Goal: Task Accomplishment & Management: Manage account settings

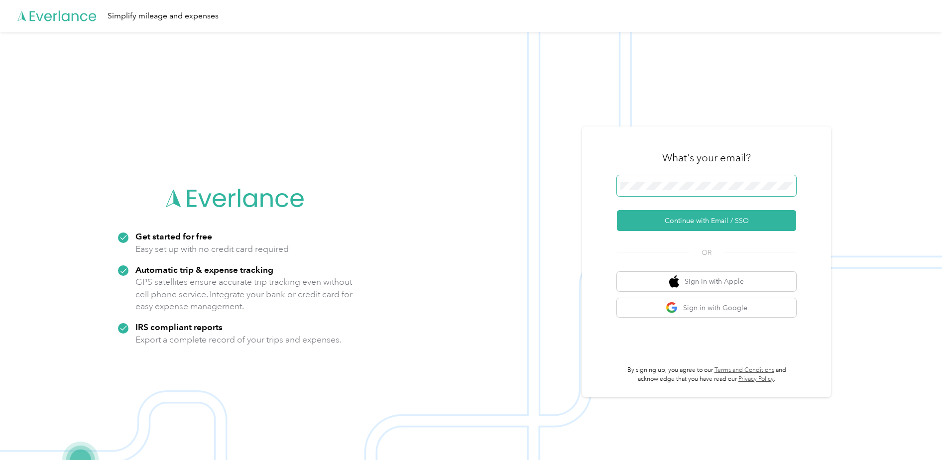
click at [617, 210] on button "Continue with Email / SSO" at bounding box center [706, 220] width 179 height 21
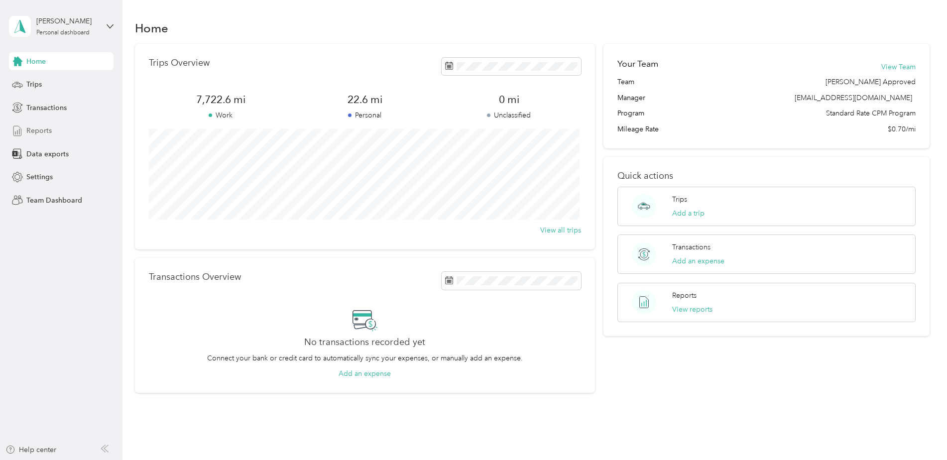
click at [43, 130] on span "Reports" at bounding box center [38, 130] width 25 height 10
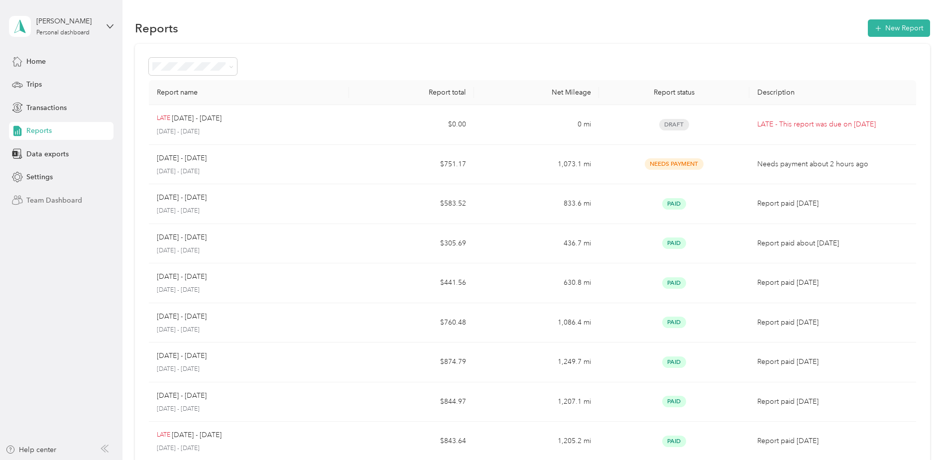
click at [45, 200] on span "Team Dashboard" at bounding box center [54, 200] width 56 height 10
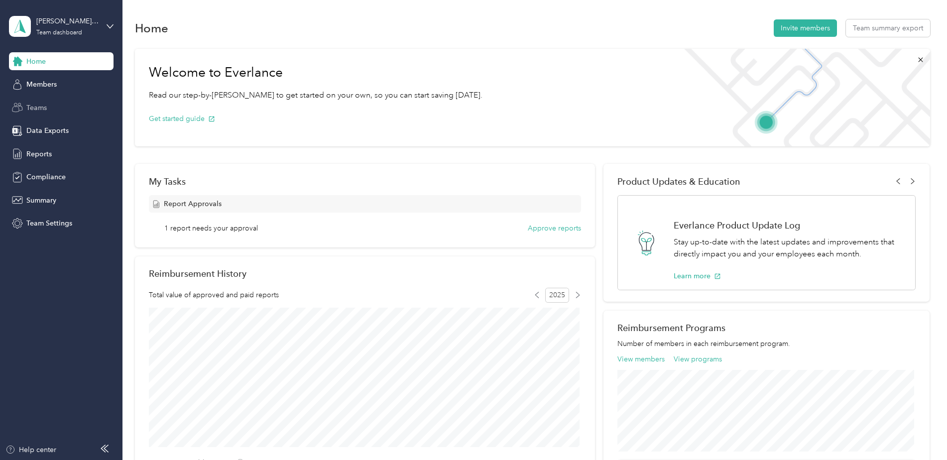
click at [35, 108] on span "Teams" at bounding box center [36, 108] width 20 height 10
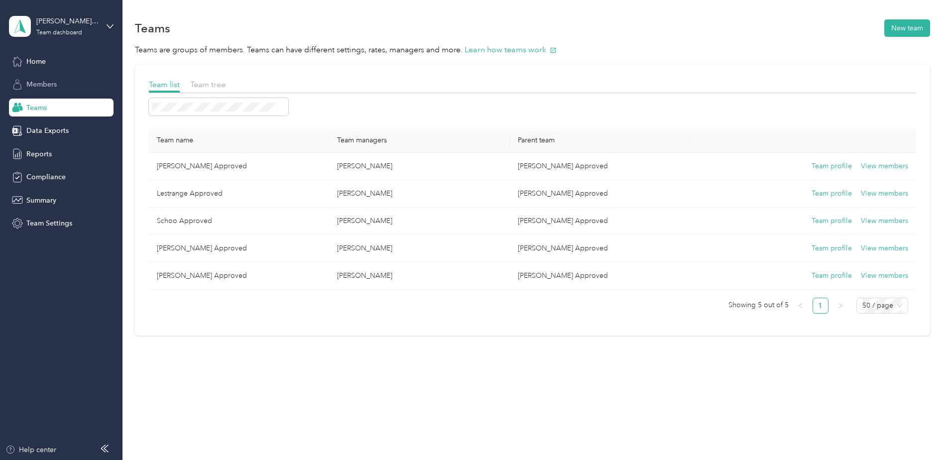
click at [56, 83] on span "Members" at bounding box center [41, 84] width 30 height 10
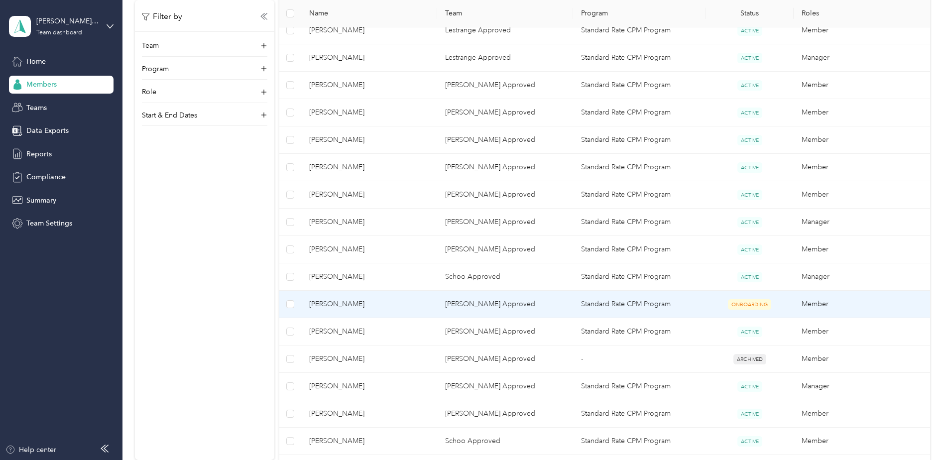
scroll to position [398, 0]
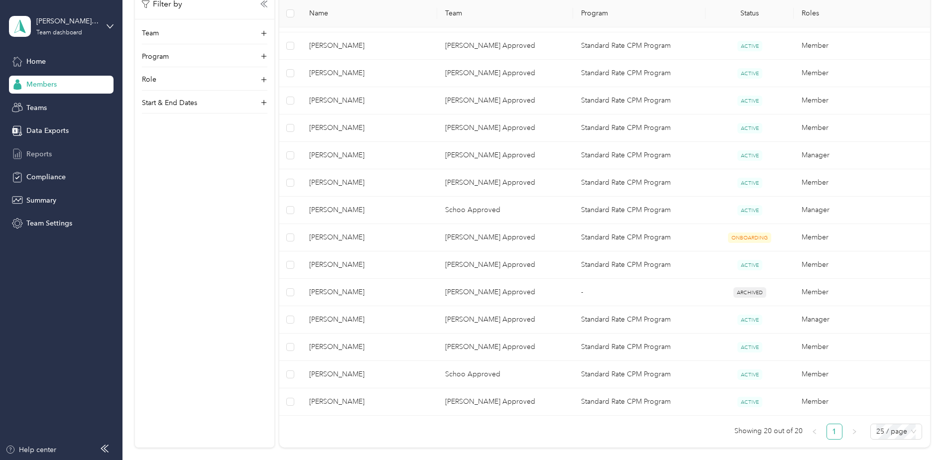
click at [41, 153] on span "Reports" at bounding box center [38, 154] width 25 height 10
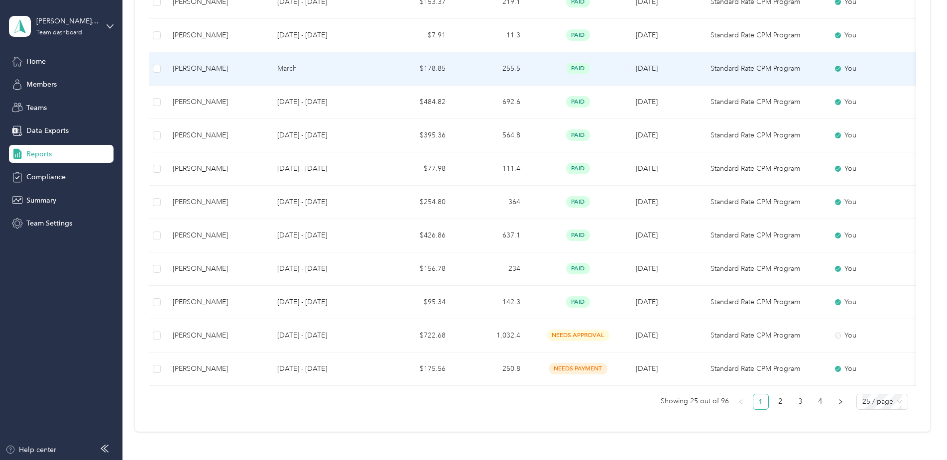
scroll to position [767, 0]
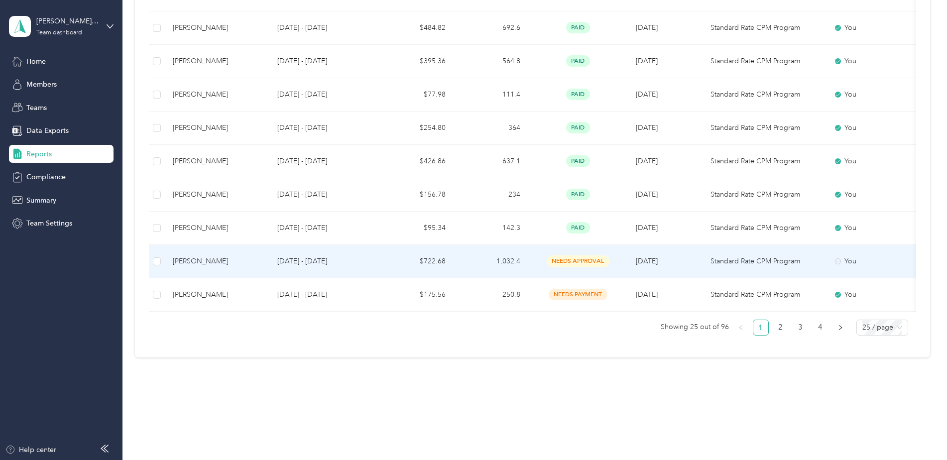
click at [250, 256] on div "BRITTANEE ROGHAIR" at bounding box center [217, 261] width 89 height 11
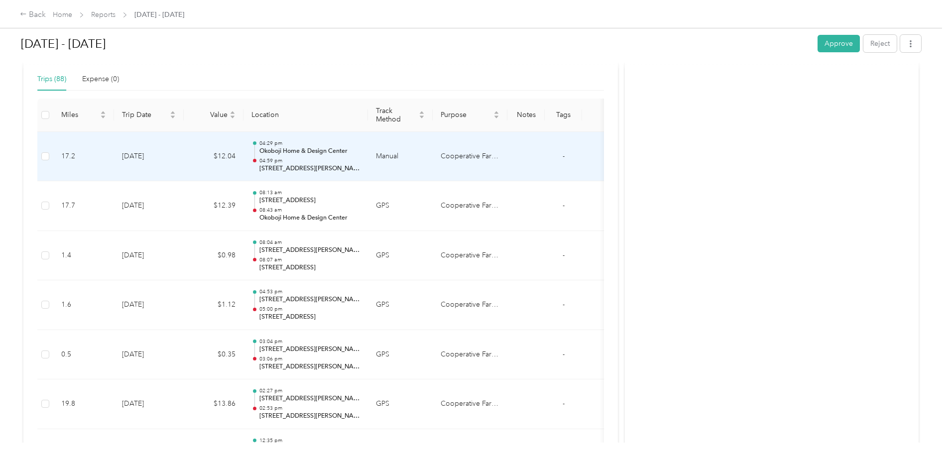
scroll to position [249, 0]
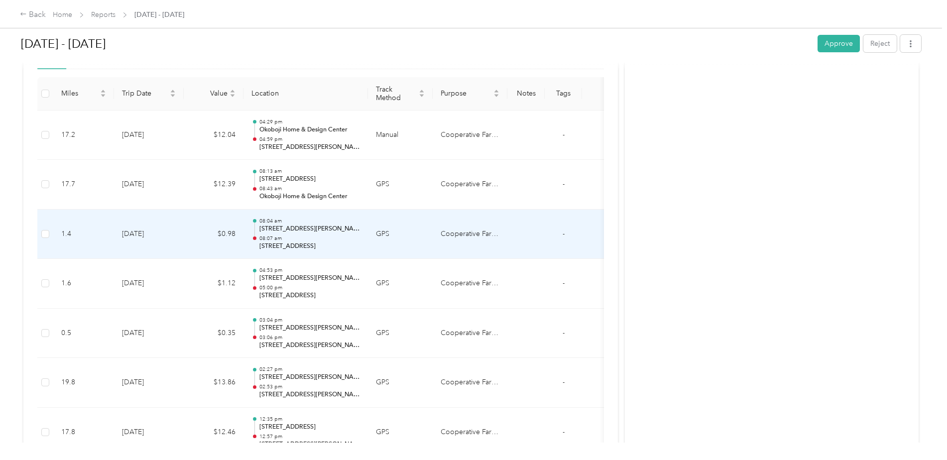
click at [341, 230] on p "515 E 13th St Spencer" at bounding box center [309, 229] width 101 height 9
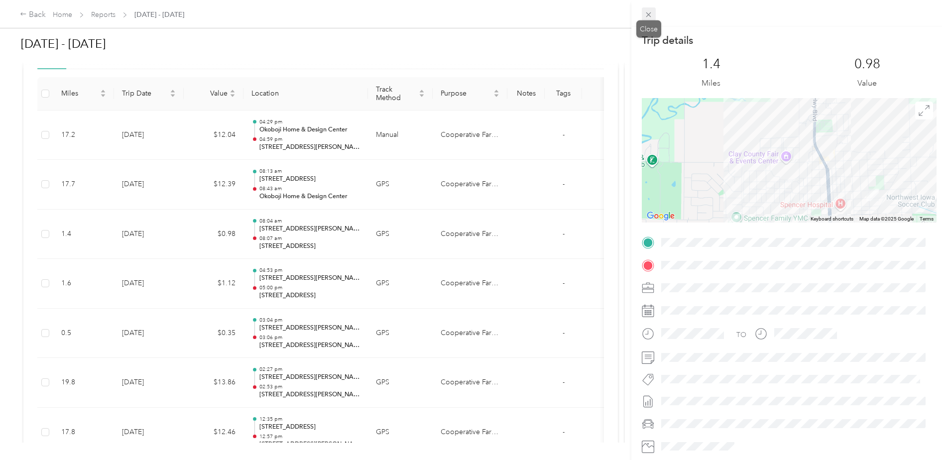
click at [651, 12] on icon at bounding box center [648, 14] width 8 height 8
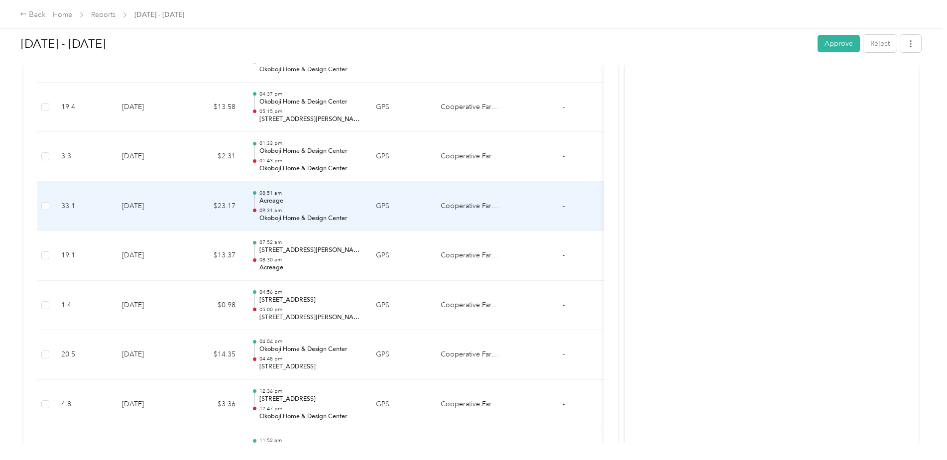
scroll to position [996, 0]
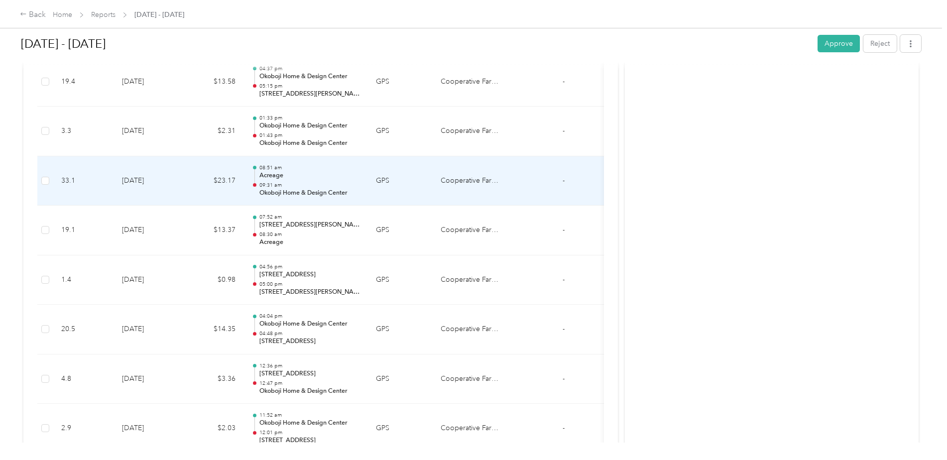
click at [307, 172] on p "Acreage" at bounding box center [309, 175] width 101 height 9
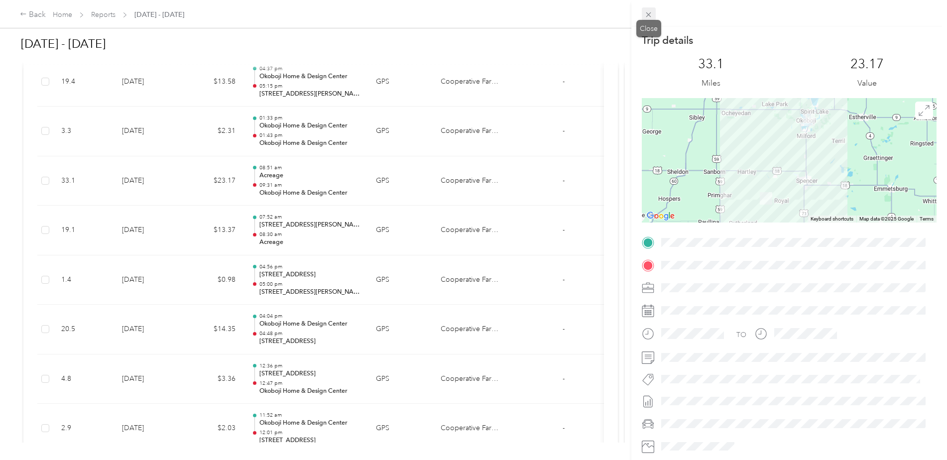
click at [649, 13] on icon at bounding box center [648, 14] width 8 height 8
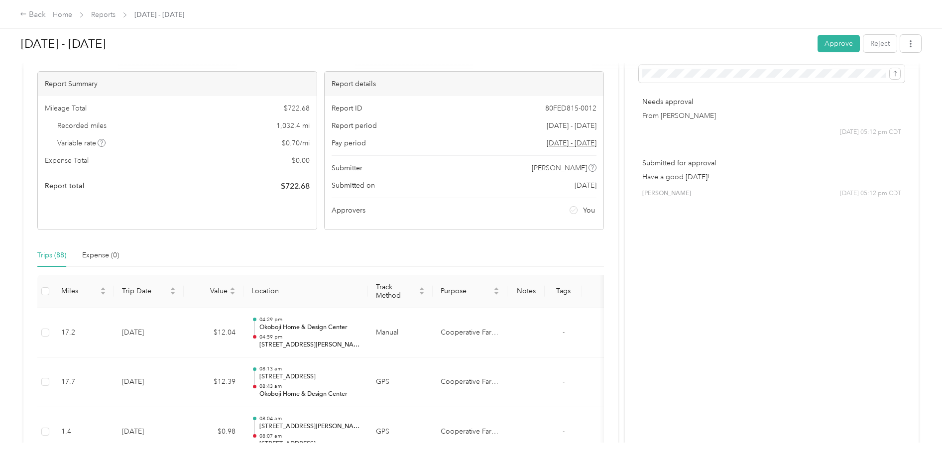
scroll to position [0, 0]
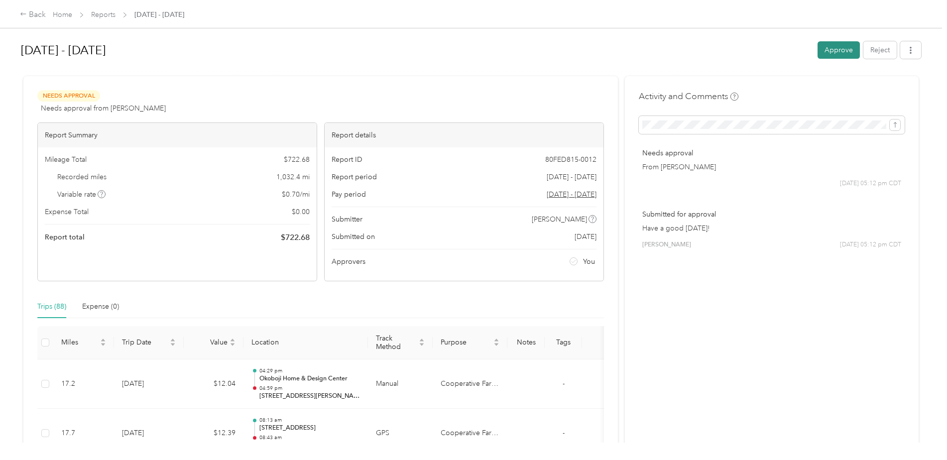
click at [842, 46] on button "Approve" at bounding box center [839, 49] width 42 height 17
click at [838, 48] on button "Approve" at bounding box center [839, 49] width 42 height 17
